Goal: Task Accomplishment & Management: Manage account settings

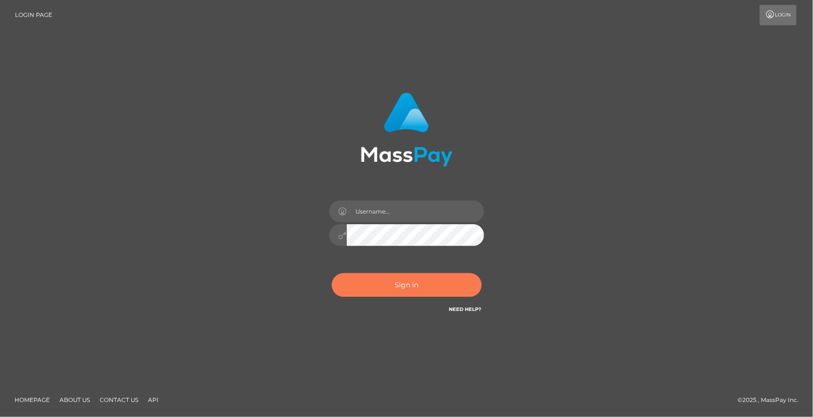
click at [372, 290] on button "Sign in" at bounding box center [407, 285] width 150 height 24
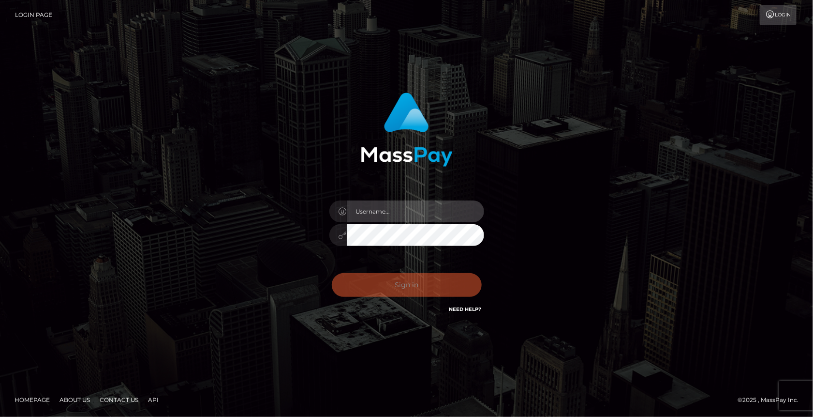
type input "MaryJoy"
click at [372, 290] on div "Sign in Need Help?" at bounding box center [406, 288] width 169 height 43
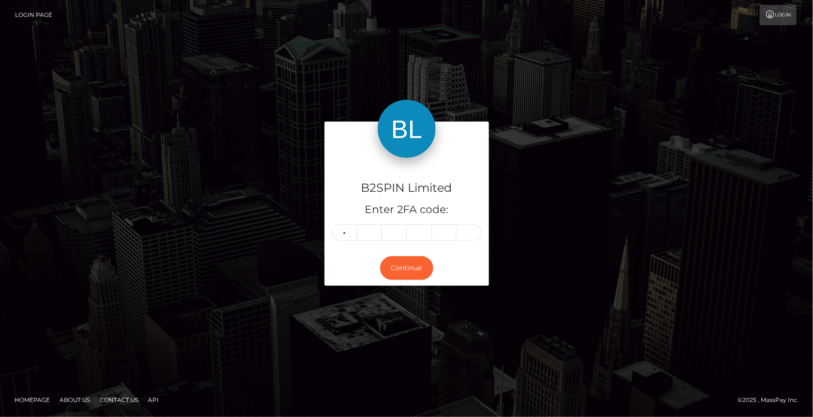
type input "1"
type input "4"
type input "3"
type input "1"
type input "6"
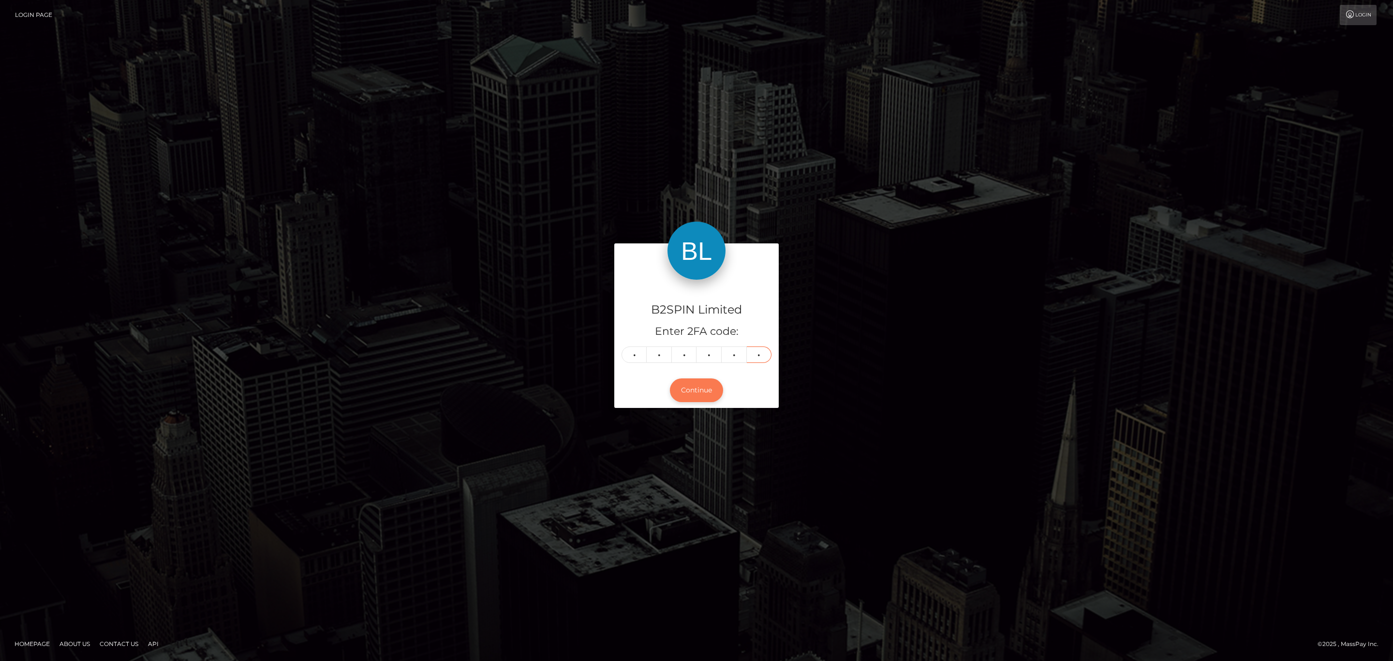
type input "9"
click at [709, 392] on button "Continue" at bounding box center [696, 390] width 53 height 24
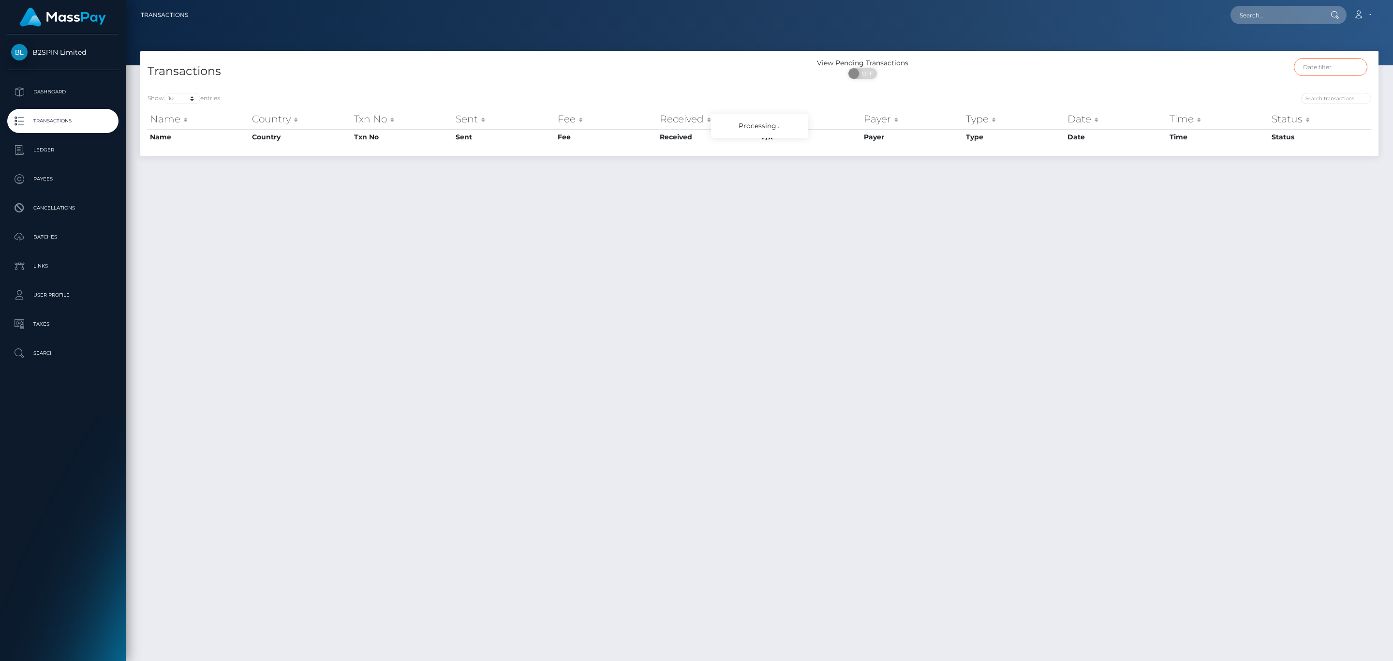
click at [1324, 76] on input "text" at bounding box center [1331, 67] width 74 height 18
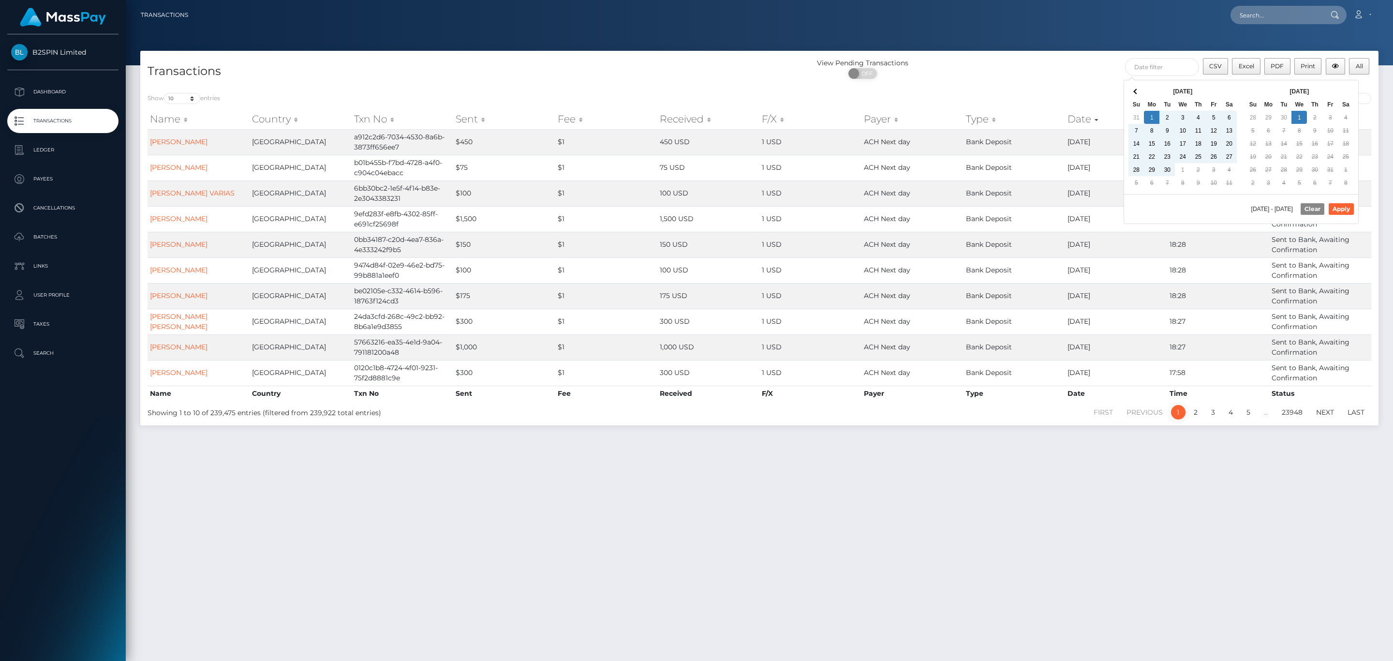
click at [1335, 205] on div "09/01/2025 - 10/01/2025 Clear Apply" at bounding box center [1241, 209] width 234 height 30
click at [1334, 208] on button "Apply" at bounding box center [1341, 209] width 25 height 12
type input "09/01/2025 - 10/01/2025"
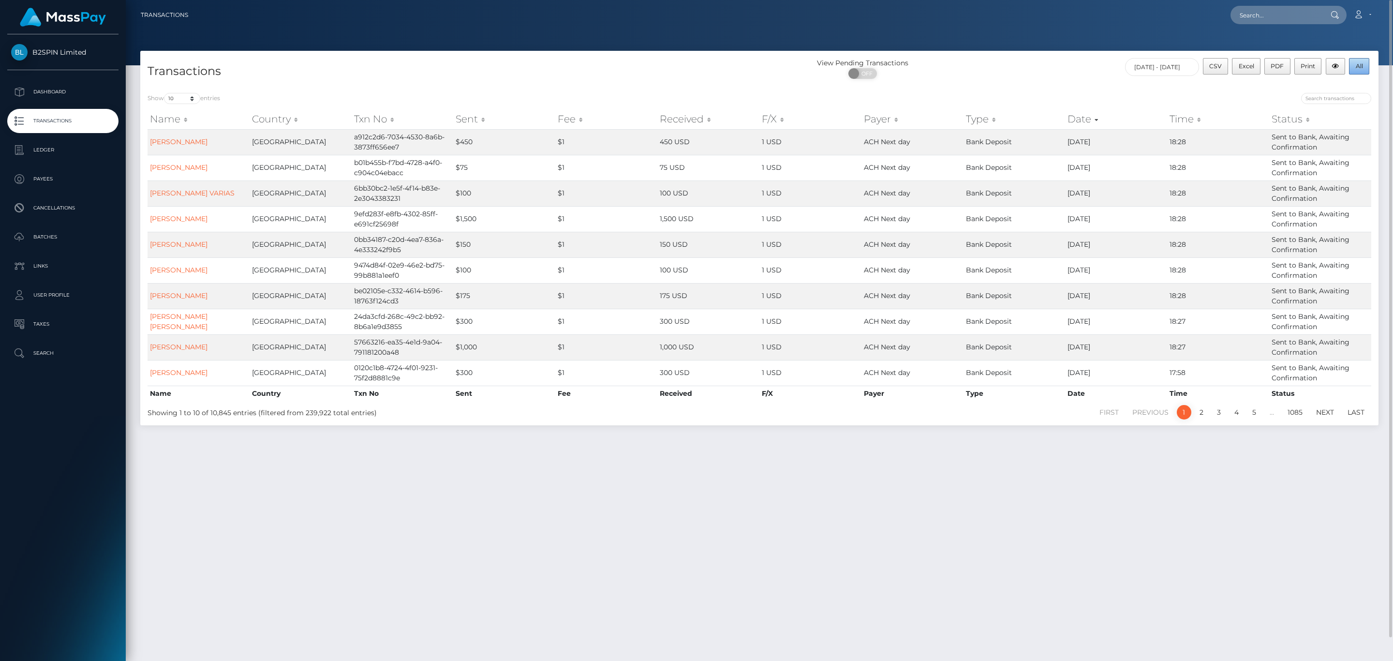
click at [1361, 68] on span "All" at bounding box center [1359, 65] width 7 height 7
click at [1357, 68] on span "All" at bounding box center [1359, 65] width 7 height 7
click at [546, 78] on h4 "Transactions" at bounding box center [450, 71] width 605 height 17
click at [1336, 93] on input "search" at bounding box center [1336, 98] width 70 height 11
click at [184, 100] on select "10 25 50 100 250 500 1,000 3,500" at bounding box center [182, 98] width 36 height 11
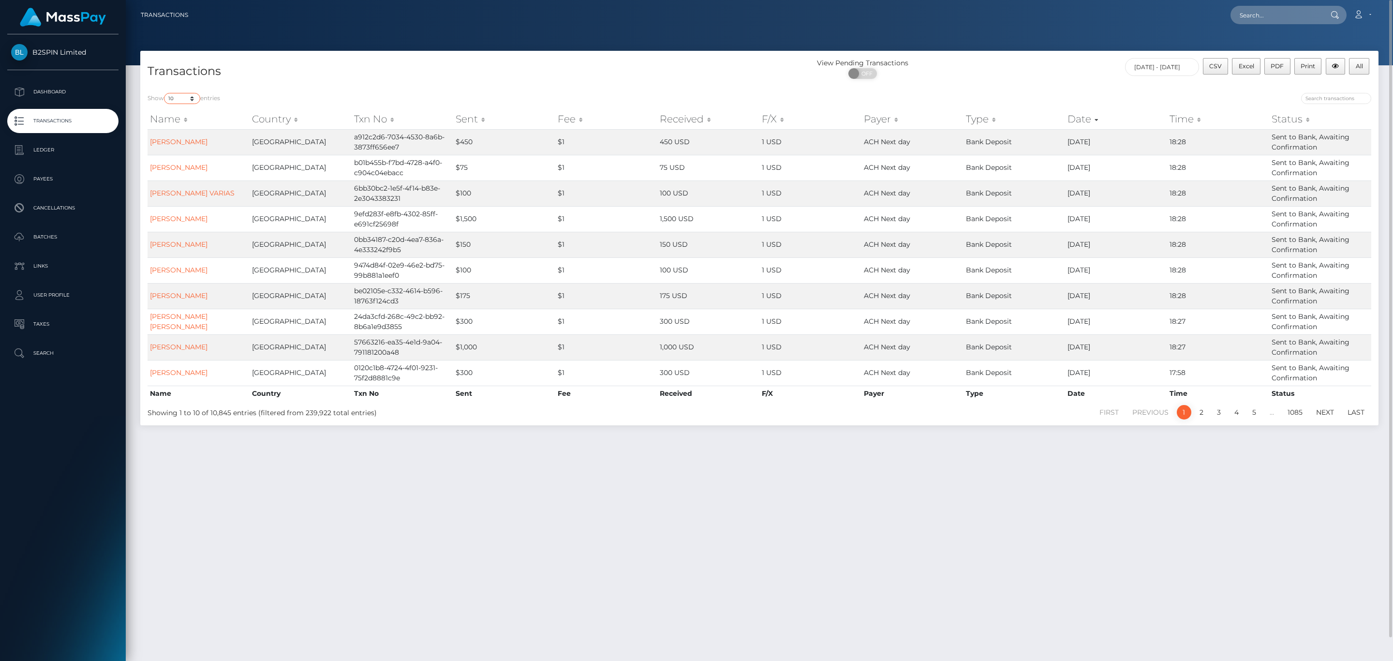
select select "3500"
click at [165, 93] on select "10 25 50 100 250 500 1,000 3,500" at bounding box center [182, 98] width 36 height 11
click at [1243, 67] on span "Excel" at bounding box center [1246, 65] width 15 height 7
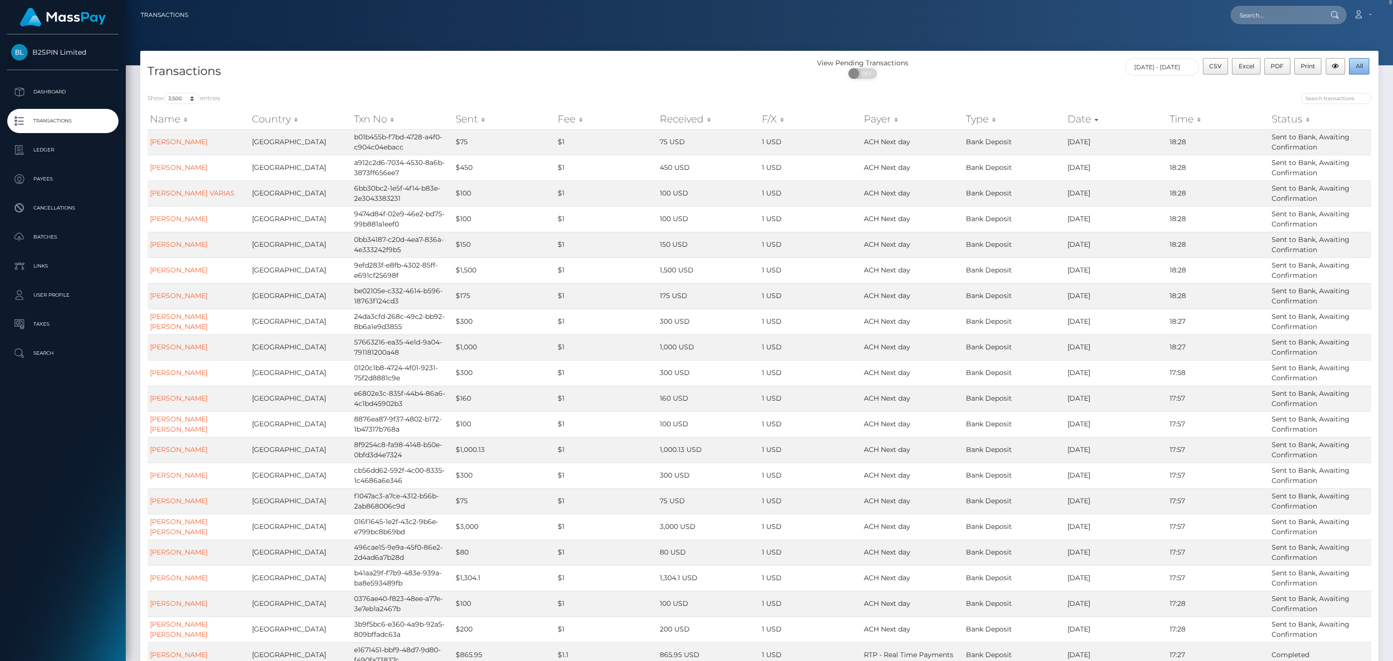
click at [1356, 68] on span "All" at bounding box center [1359, 65] width 7 height 7
click at [1351, 66] on button "All" at bounding box center [1359, 66] width 20 height 16
click at [402, 60] on div "Transactions" at bounding box center [449, 72] width 619 height 28
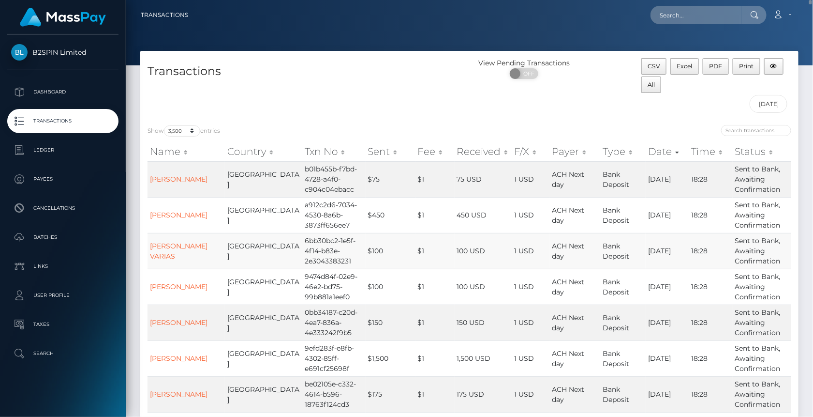
click at [529, 109] on div "View Pending Transactions ON OFF" at bounding box center [552, 88] width 164 height 60
click at [550, 233] on td "1 USD" at bounding box center [531, 251] width 38 height 36
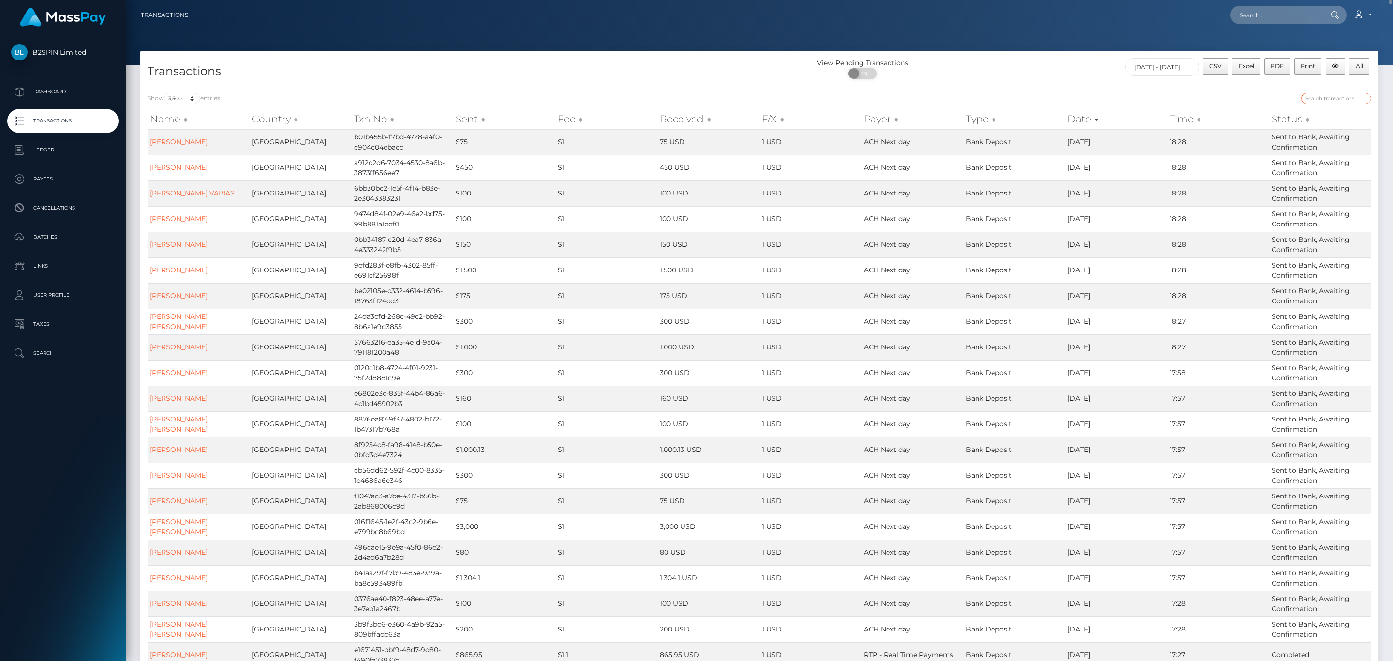
click at [1331, 100] on input "search" at bounding box center [1336, 98] width 70 height 11
click at [1270, 98] on div at bounding box center [1069, 100] width 605 height 14
click at [1178, 68] on input "09/01/2025 - 10/01/2025" at bounding box center [1162, 67] width 74 height 18
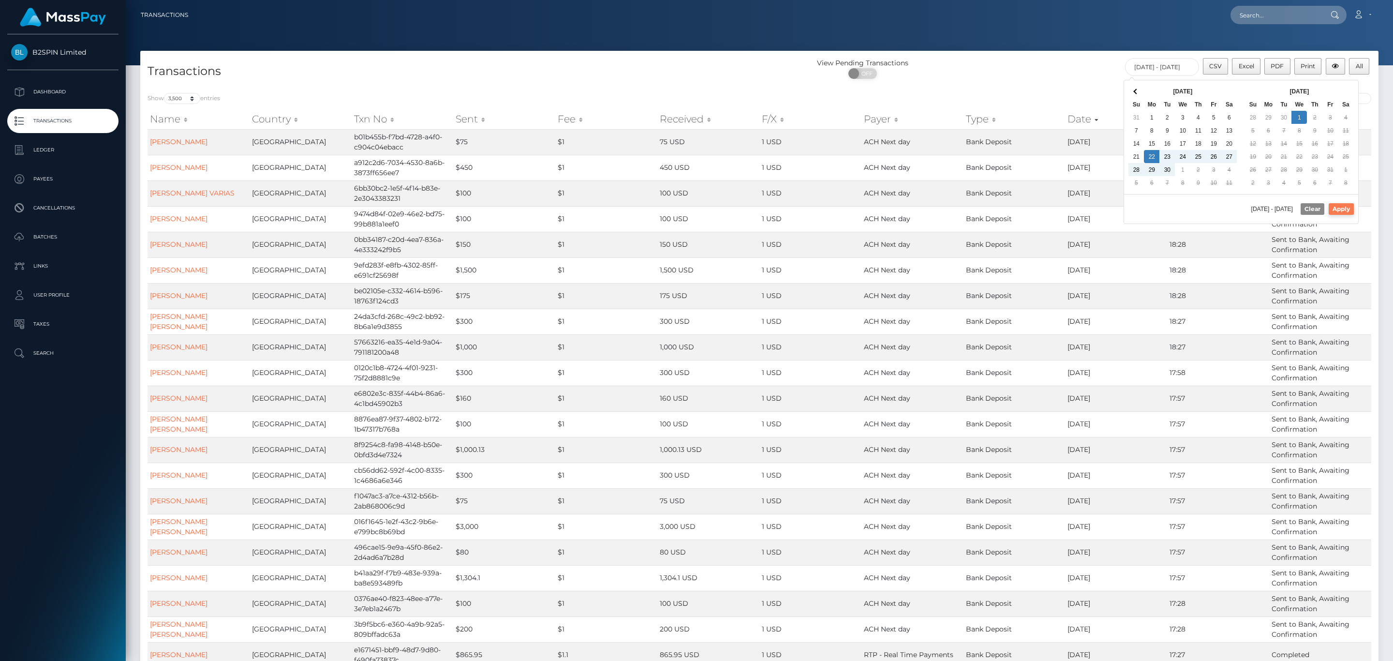
click at [1337, 214] on button "Apply" at bounding box center [1341, 209] width 25 height 12
type input "09/22/2025 - 10/01/2025"
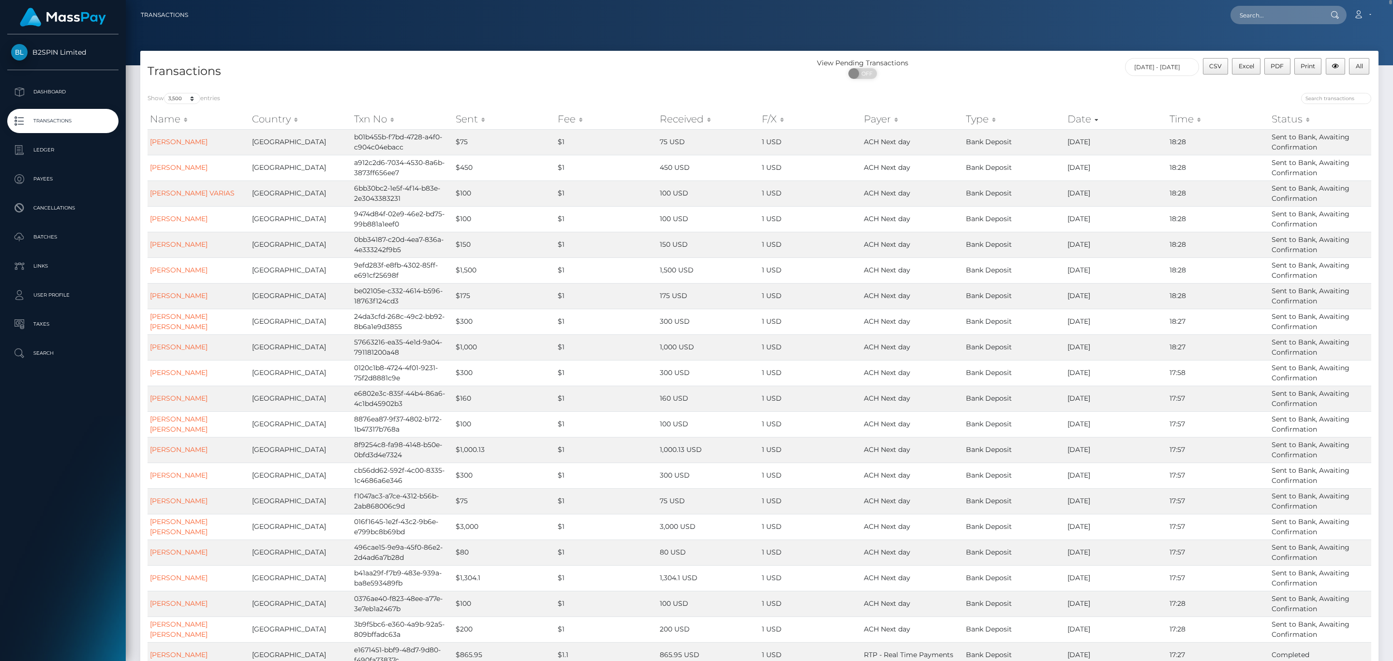
click at [1220, 95] on div at bounding box center [1069, 100] width 605 height 14
click at [1360, 67] on span "All" at bounding box center [1359, 65] width 7 height 7
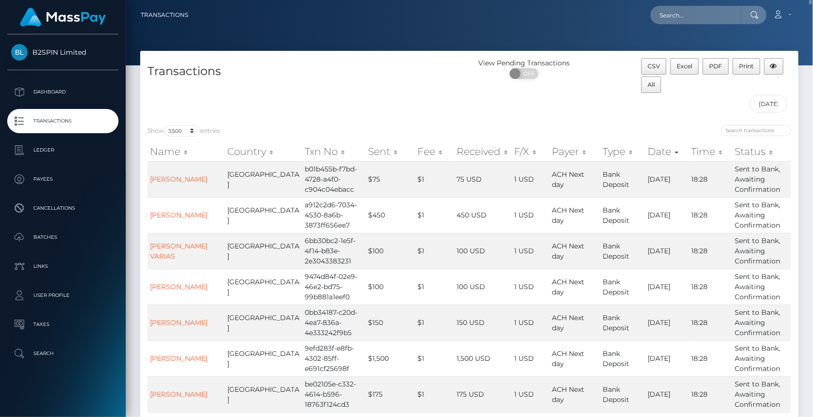
drag, startPoint x: 355, startPoint y: 387, endPoint x: 168, endPoint y: 88, distance: 352.2
click at [366, 387] on td "$175" at bounding box center [390, 394] width 49 height 36
